Goal: Task Accomplishment & Management: Manage account settings

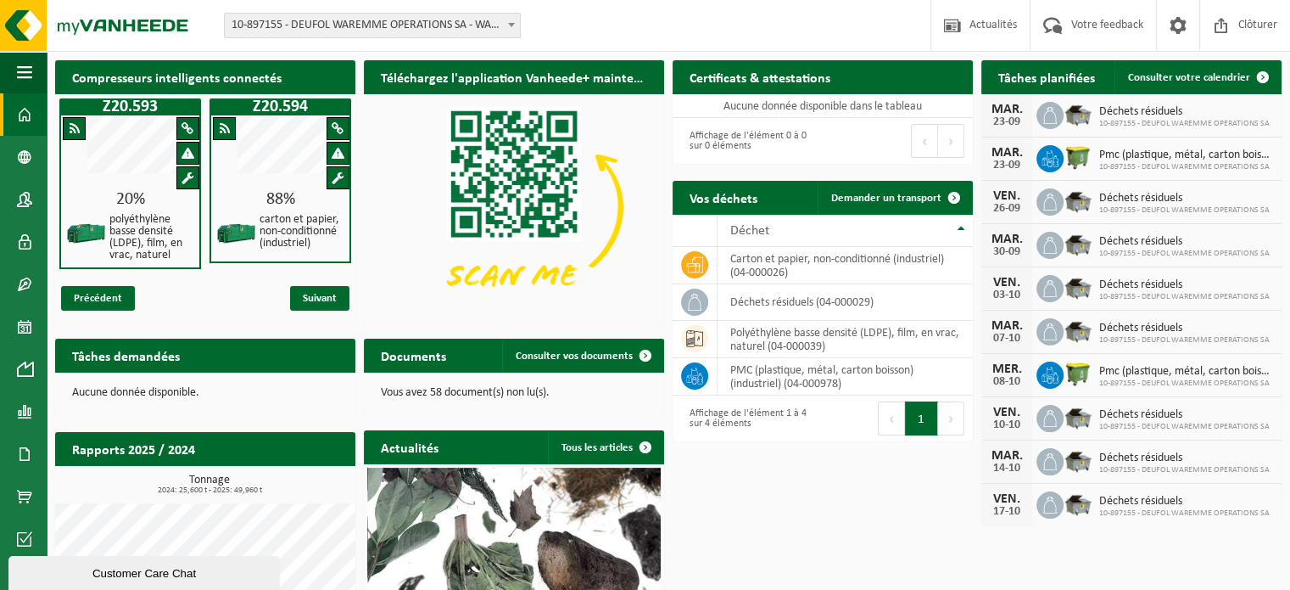
click at [508, 25] on b at bounding box center [511, 25] width 7 height 4
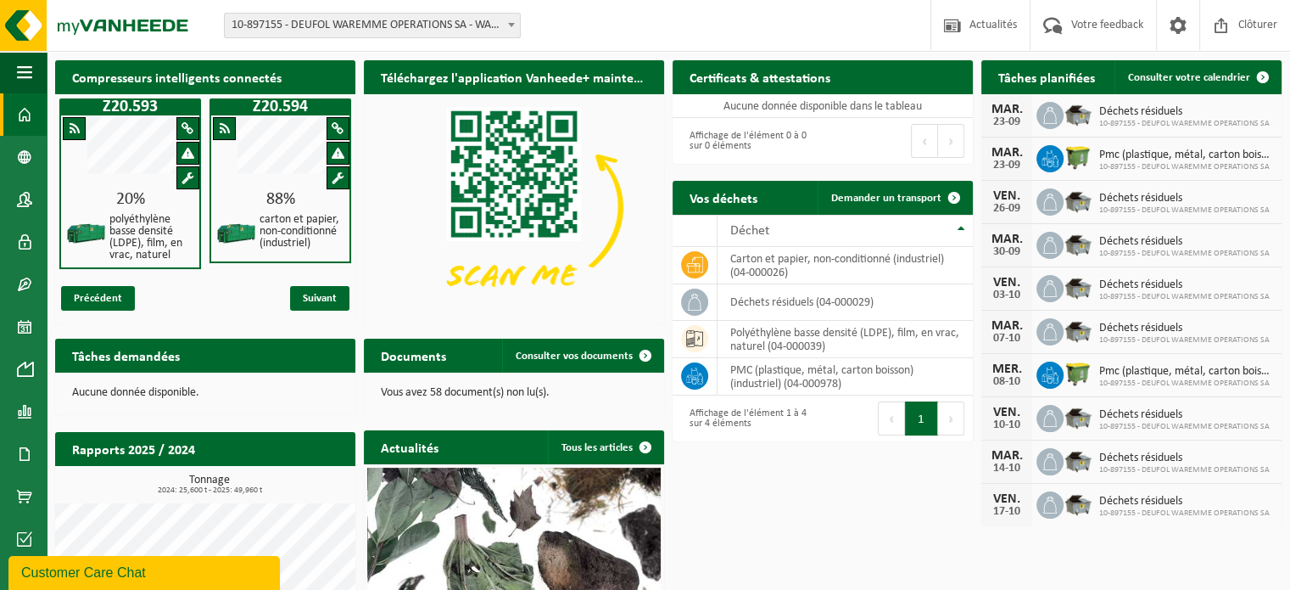
click at [764, 82] on h2 "Certificats & attestations" at bounding box center [760, 76] width 175 height 33
click at [562, 357] on span "Consulter vos documents" at bounding box center [574, 355] width 117 height 11
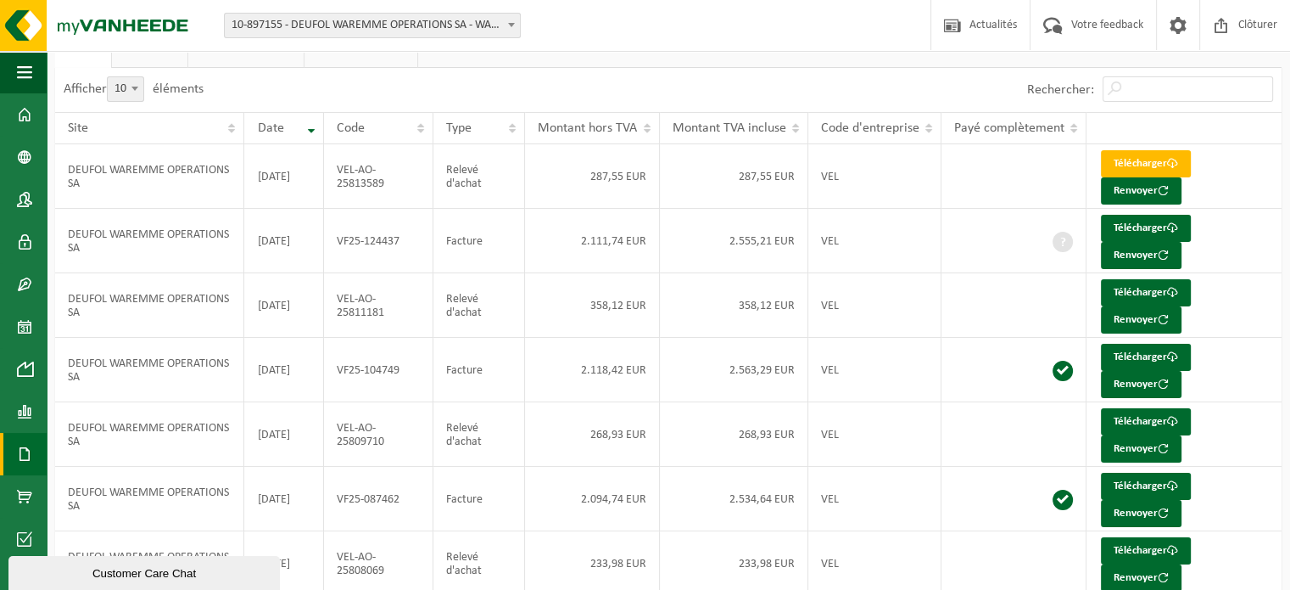
scroll to position [3, 0]
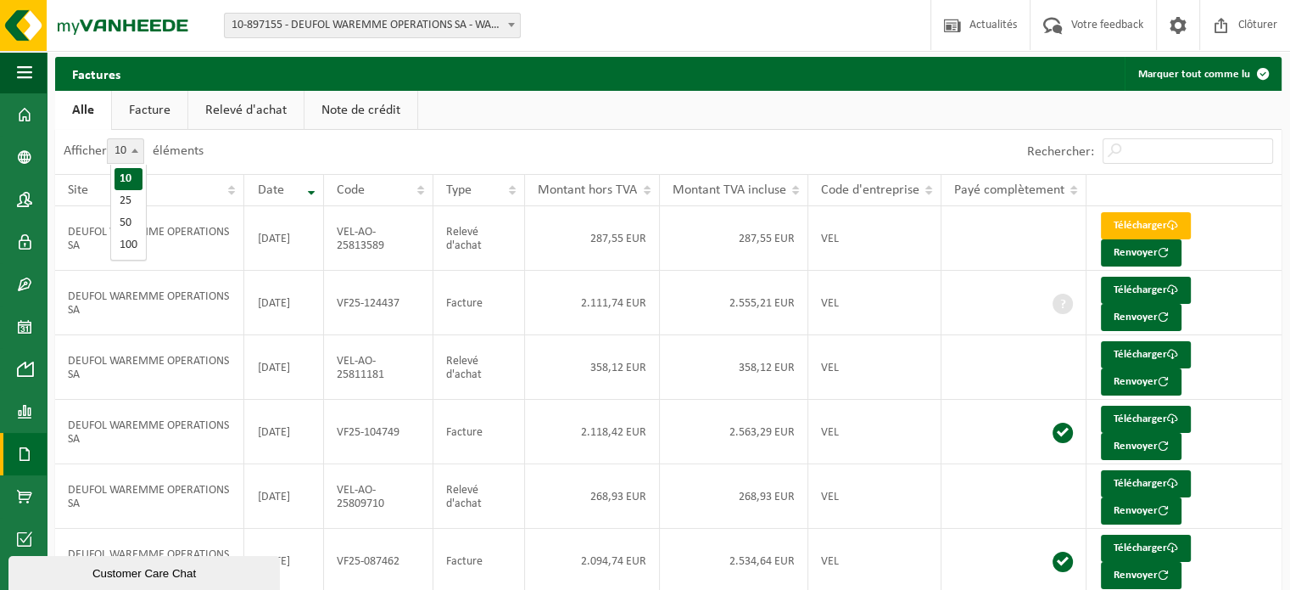
click at [138, 150] on b at bounding box center [134, 150] width 7 height 4
click at [139, 139] on select "10 25 50 100" at bounding box center [136, 138] width 51 height 1
select select "50"
click at [251, 117] on link "Relevé d'achat" at bounding box center [245, 110] width 115 height 39
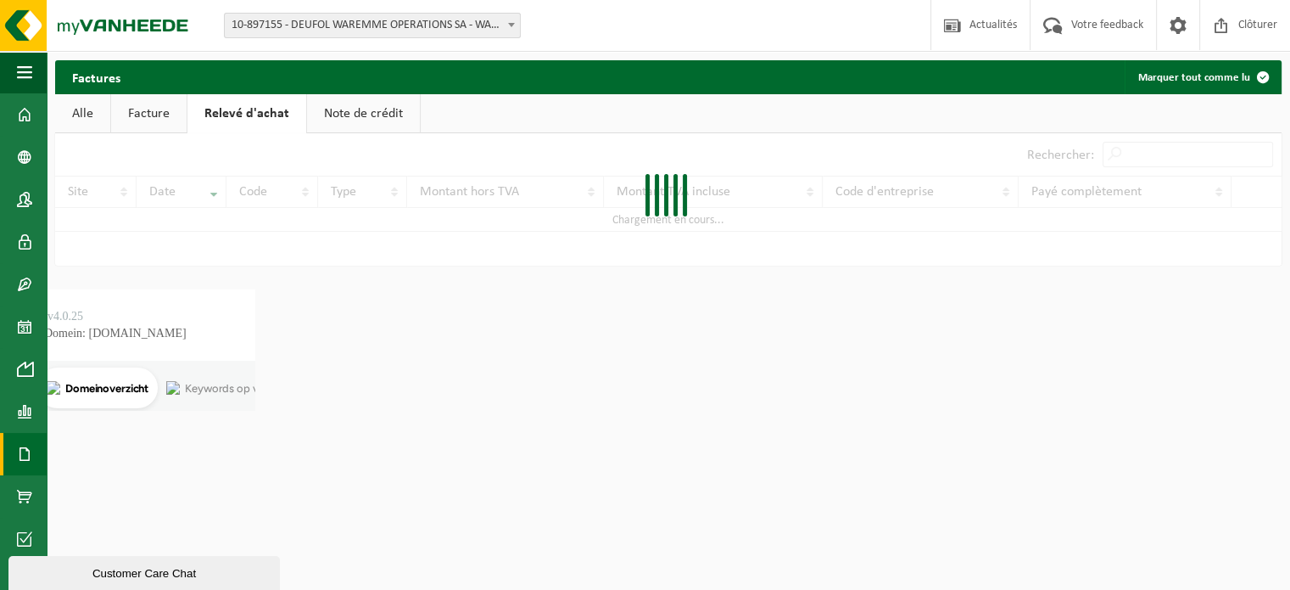
scroll to position [0, 0]
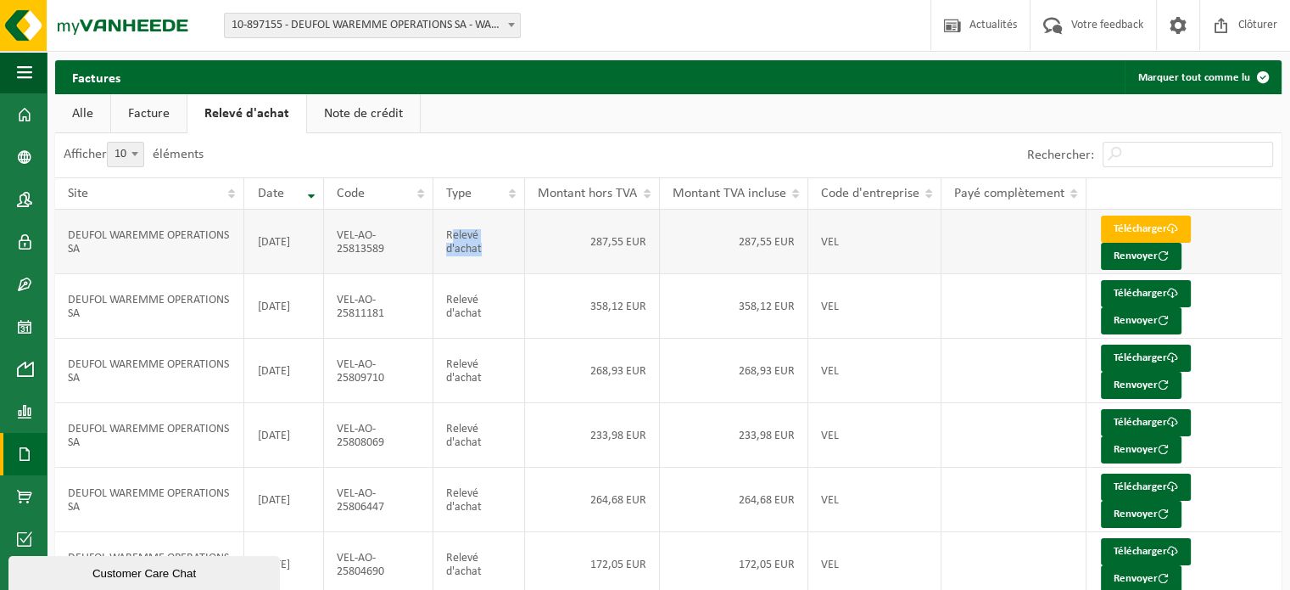
drag, startPoint x: 450, startPoint y: 236, endPoint x: 489, endPoint y: 254, distance: 42.9
click at [489, 254] on td "Relevé d'achat" at bounding box center [480, 242] width 92 height 64
click at [358, 113] on link "Note de crédit" at bounding box center [363, 113] width 113 height 39
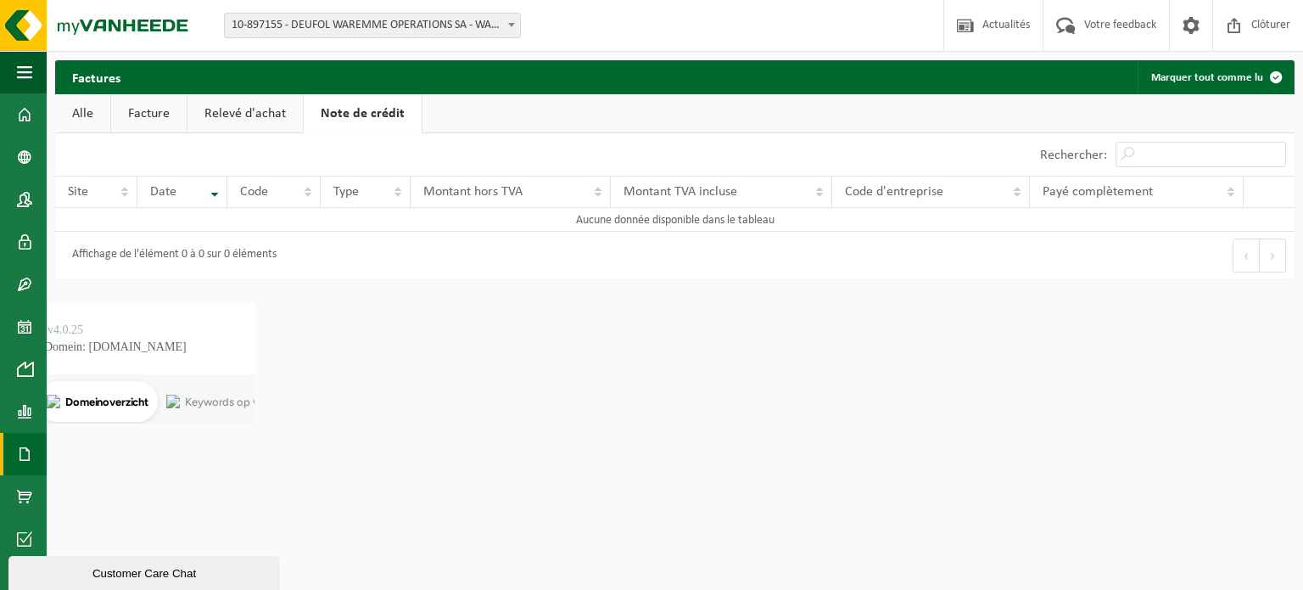
click at [272, 114] on link "Relevé d'achat" at bounding box center [244, 113] width 115 height 39
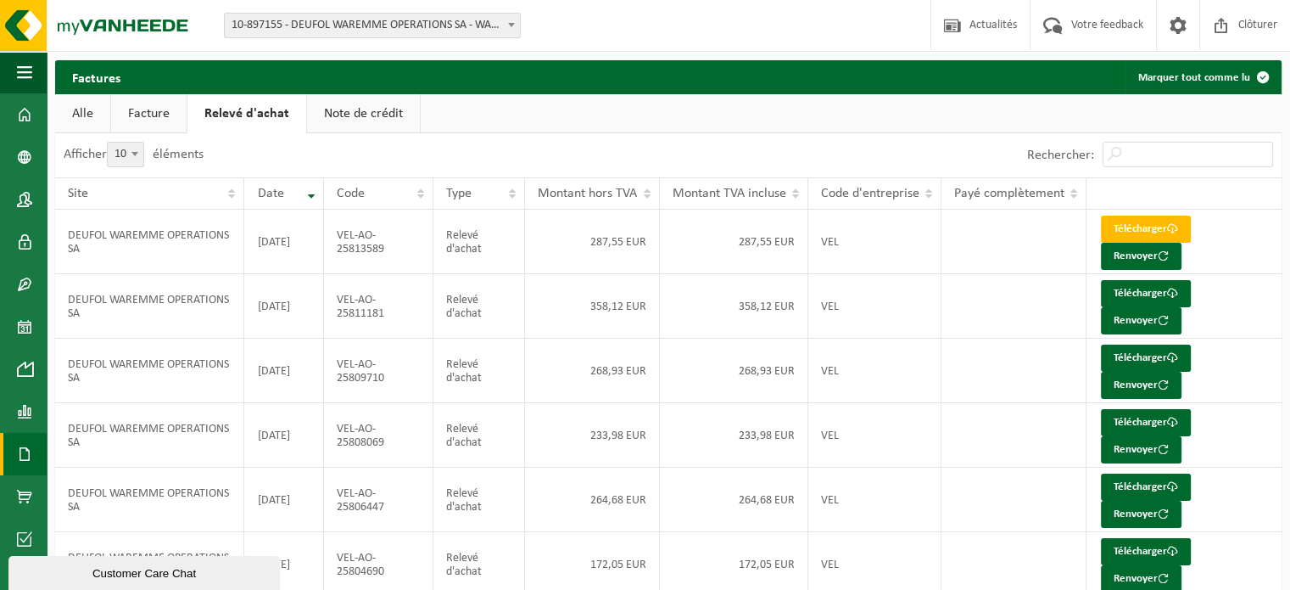
click at [156, 107] on link "Facture" at bounding box center [149, 113] width 76 height 39
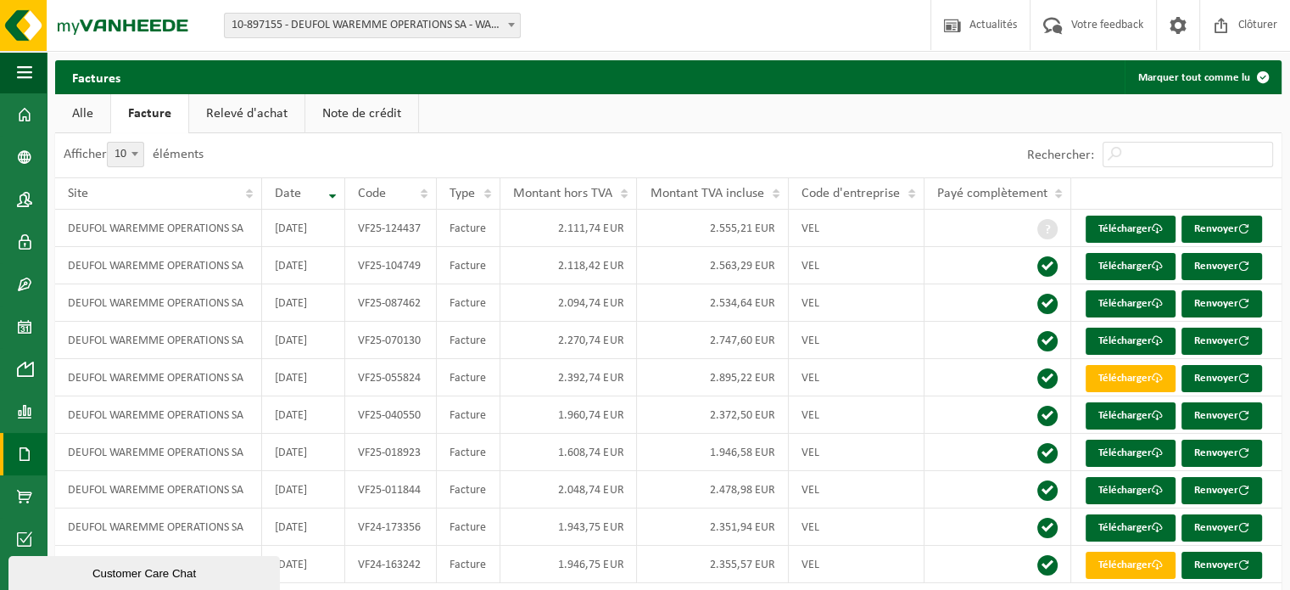
click at [224, 109] on link "Relevé d'achat" at bounding box center [246, 113] width 115 height 39
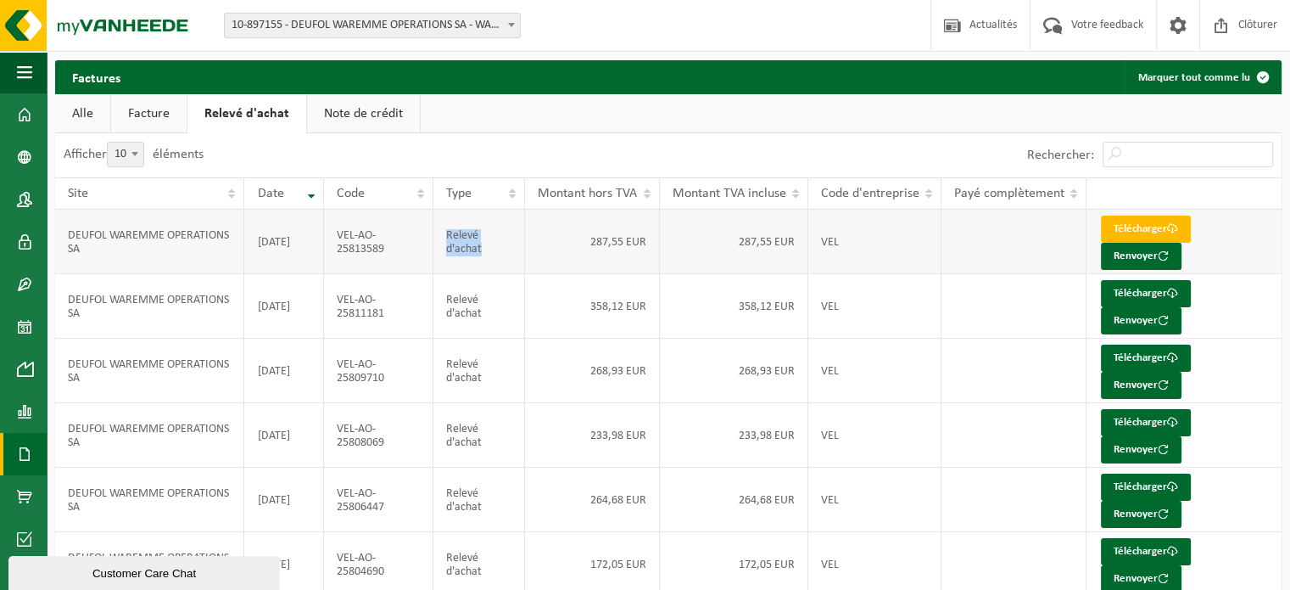
drag, startPoint x: 448, startPoint y: 237, endPoint x: 489, endPoint y: 253, distance: 43.8
click at [489, 253] on td "Relevé d'achat" at bounding box center [480, 242] width 92 height 64
copy td "Relevé d'achat"
click at [1229, 31] on span at bounding box center [1221, 25] width 25 height 50
